Goal: Transaction & Acquisition: Purchase product/service

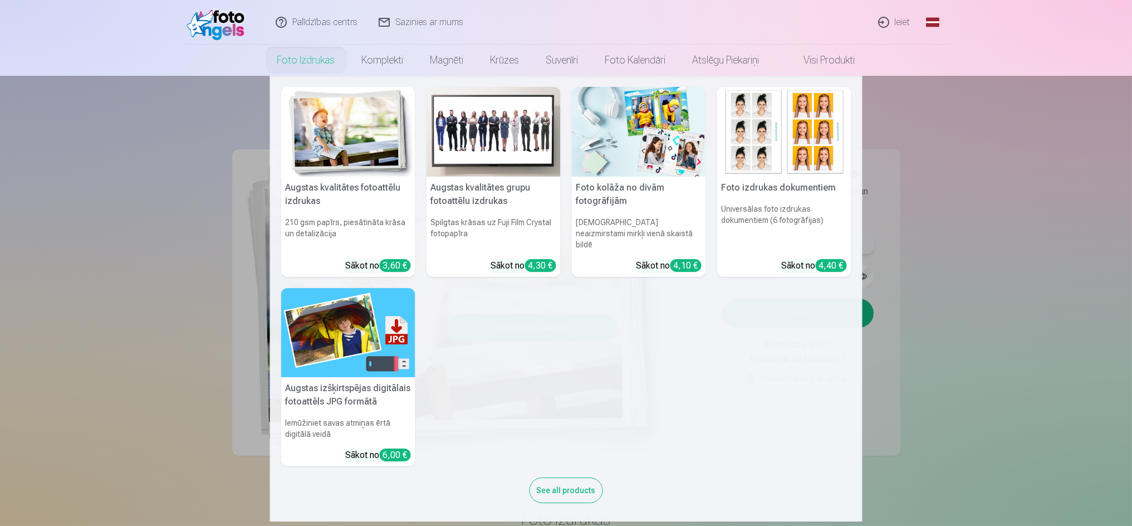
type input "**********"
click at [344, 139] on img at bounding box center [348, 132] width 134 height 90
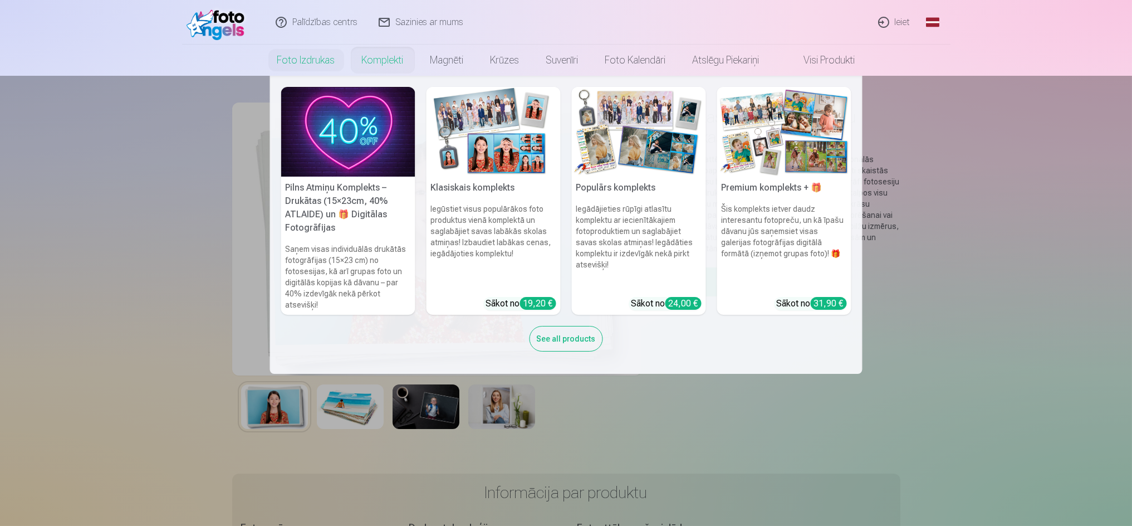
click at [371, 60] on link "Komplekti" at bounding box center [383, 60] width 68 height 31
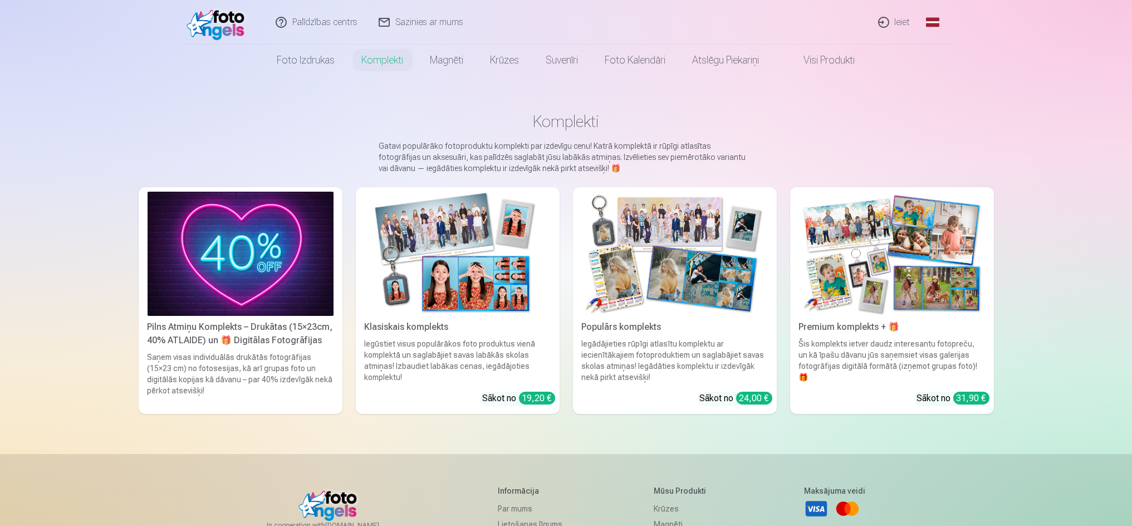
click at [680, 349] on div "Iegādājieties rūpīgi atlasītu komplektu ar iecienītākajiem fotoproduktiem un sa…" at bounding box center [674, 360] width 195 height 45
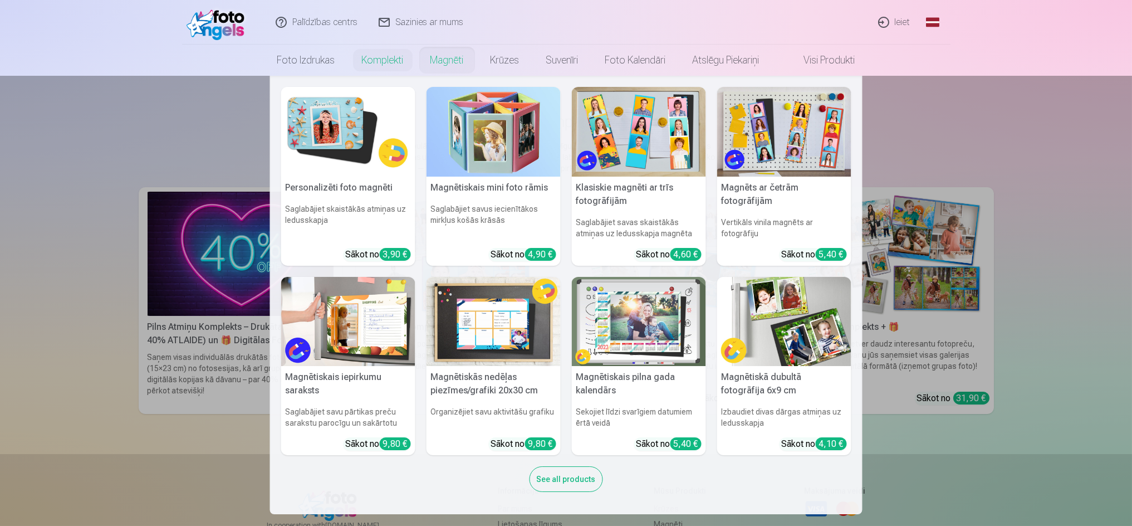
click at [451, 62] on link "Magnēti" at bounding box center [447, 60] width 60 height 31
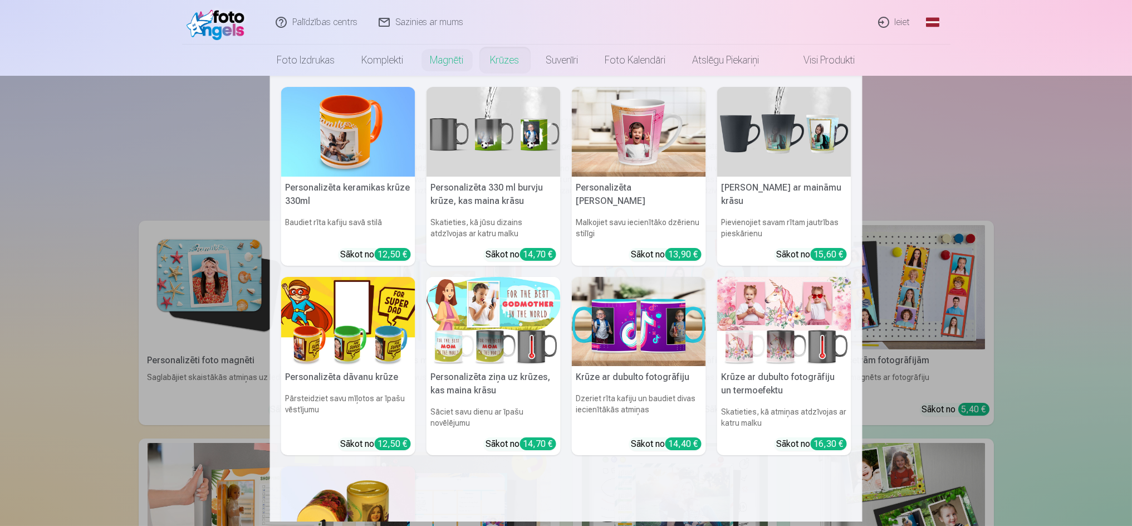
click at [501, 62] on link "Krūzes" at bounding box center [505, 60] width 56 height 31
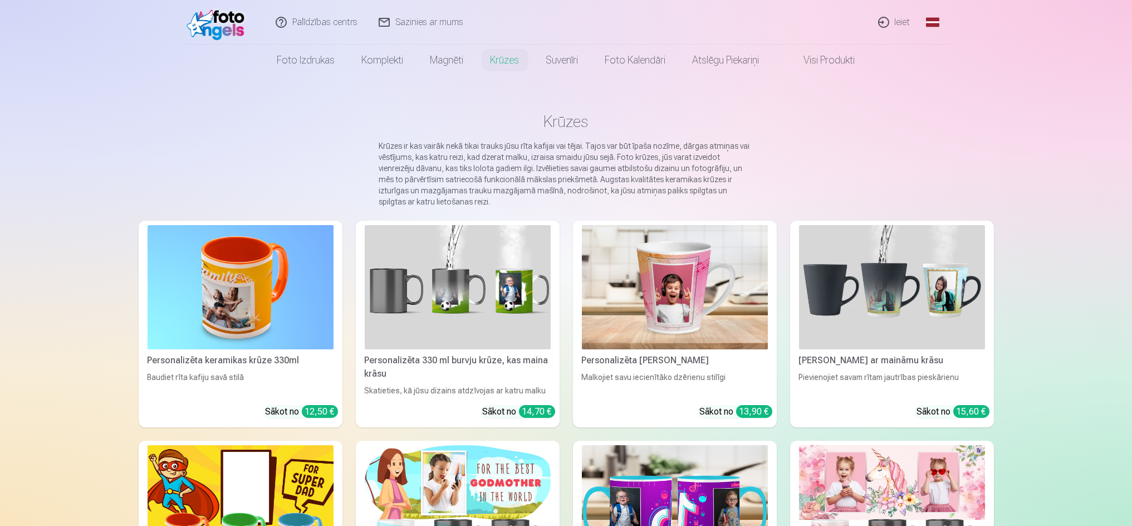
click at [841, 58] on link "Visi produkti" at bounding box center [821, 60] width 96 height 31
